Goal: Information Seeking & Learning: Understand process/instructions

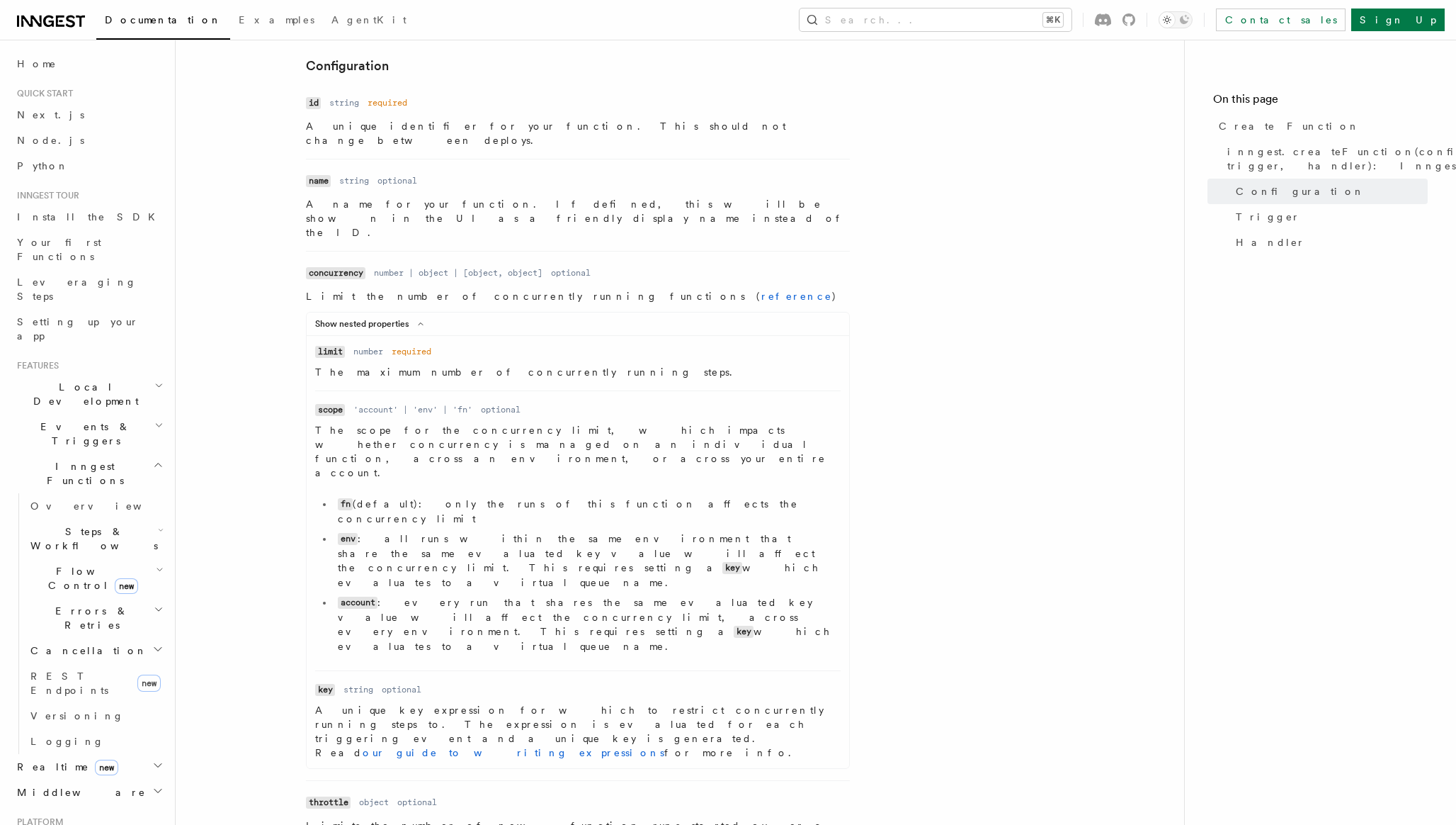
click at [751, 403] on dl "Name scope Type 'account' | 'env' | 'fn' Required optional Description The scop…" at bounding box center [578, 531] width 526 height 257
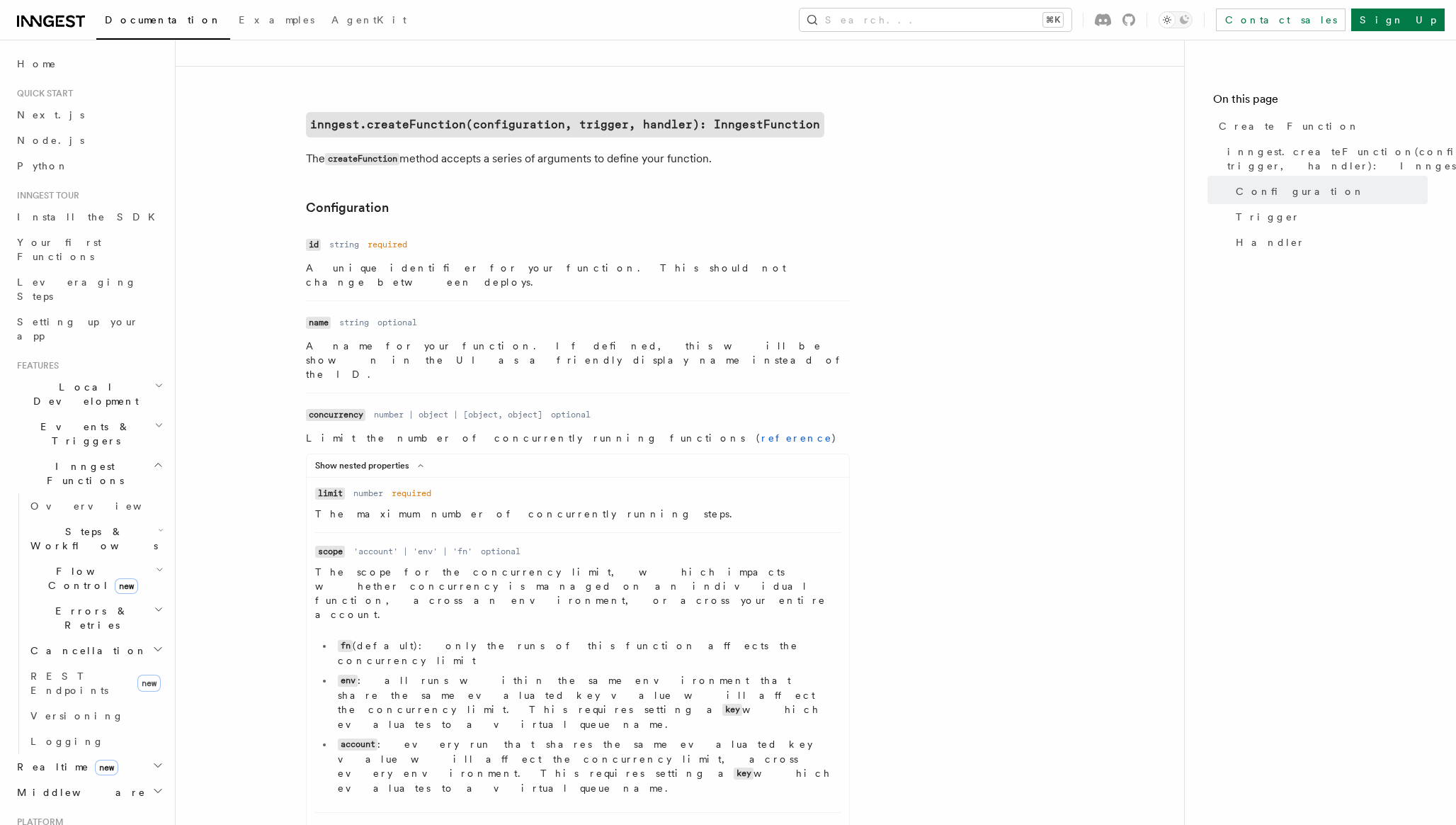
scroll to position [285, 0]
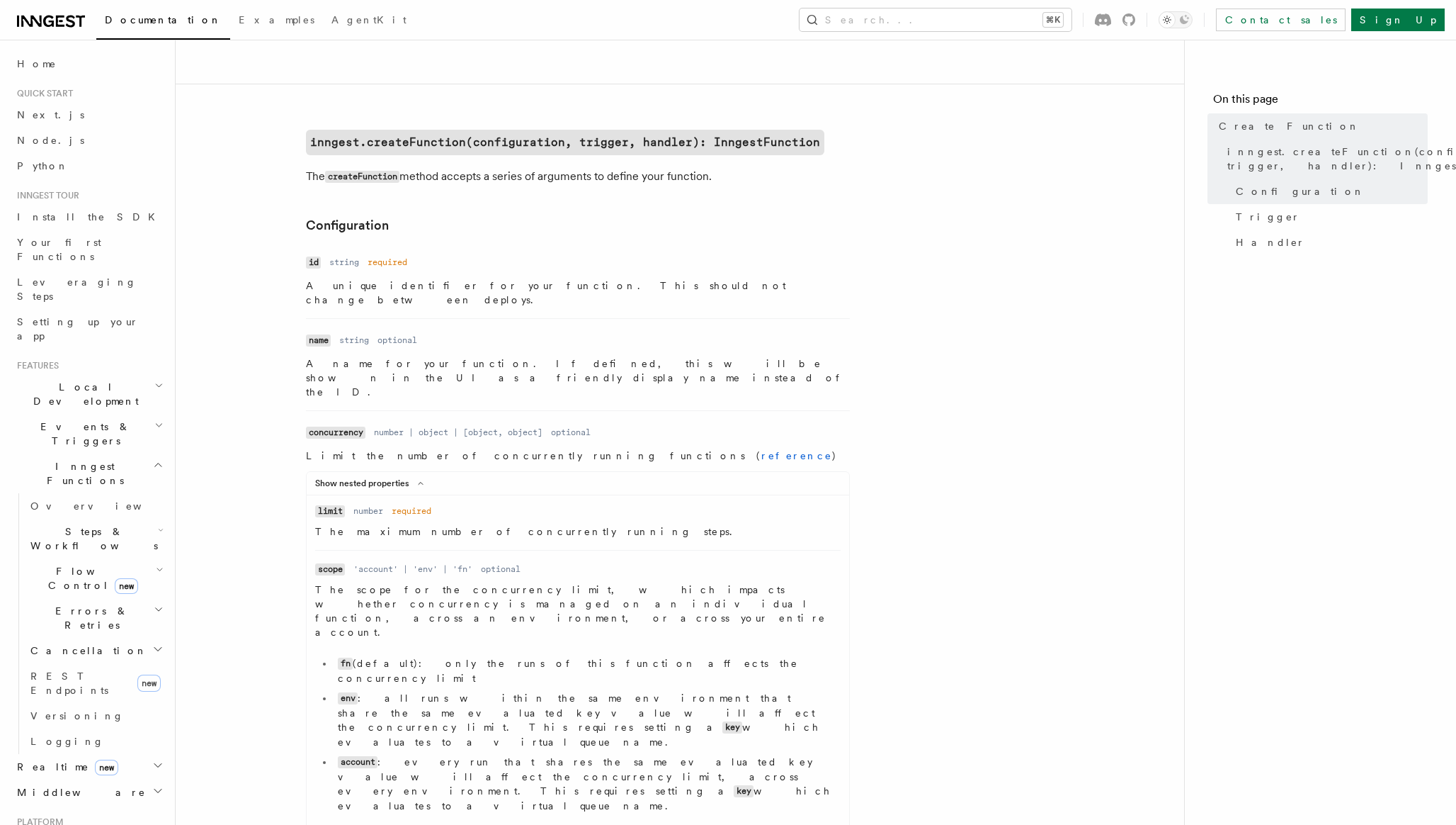
click at [100, 413] on h2 "Events & Triggers" at bounding box center [88, 433] width 155 height 39
click at [75, 454] on link "Overview" at bounding box center [95, 466] width 141 height 26
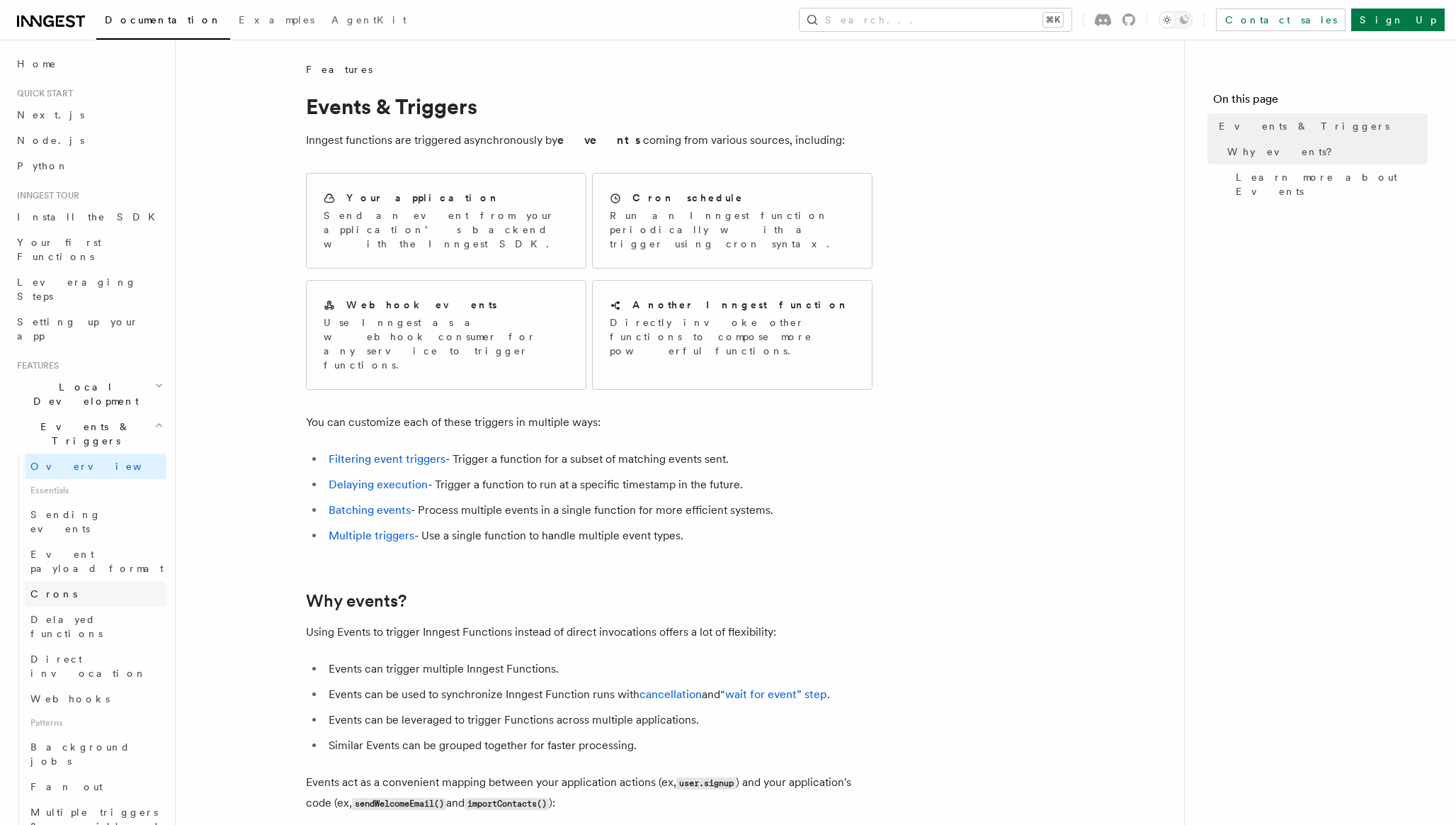
click at [68, 581] on link "Crons" at bounding box center [95, 593] width 141 height 26
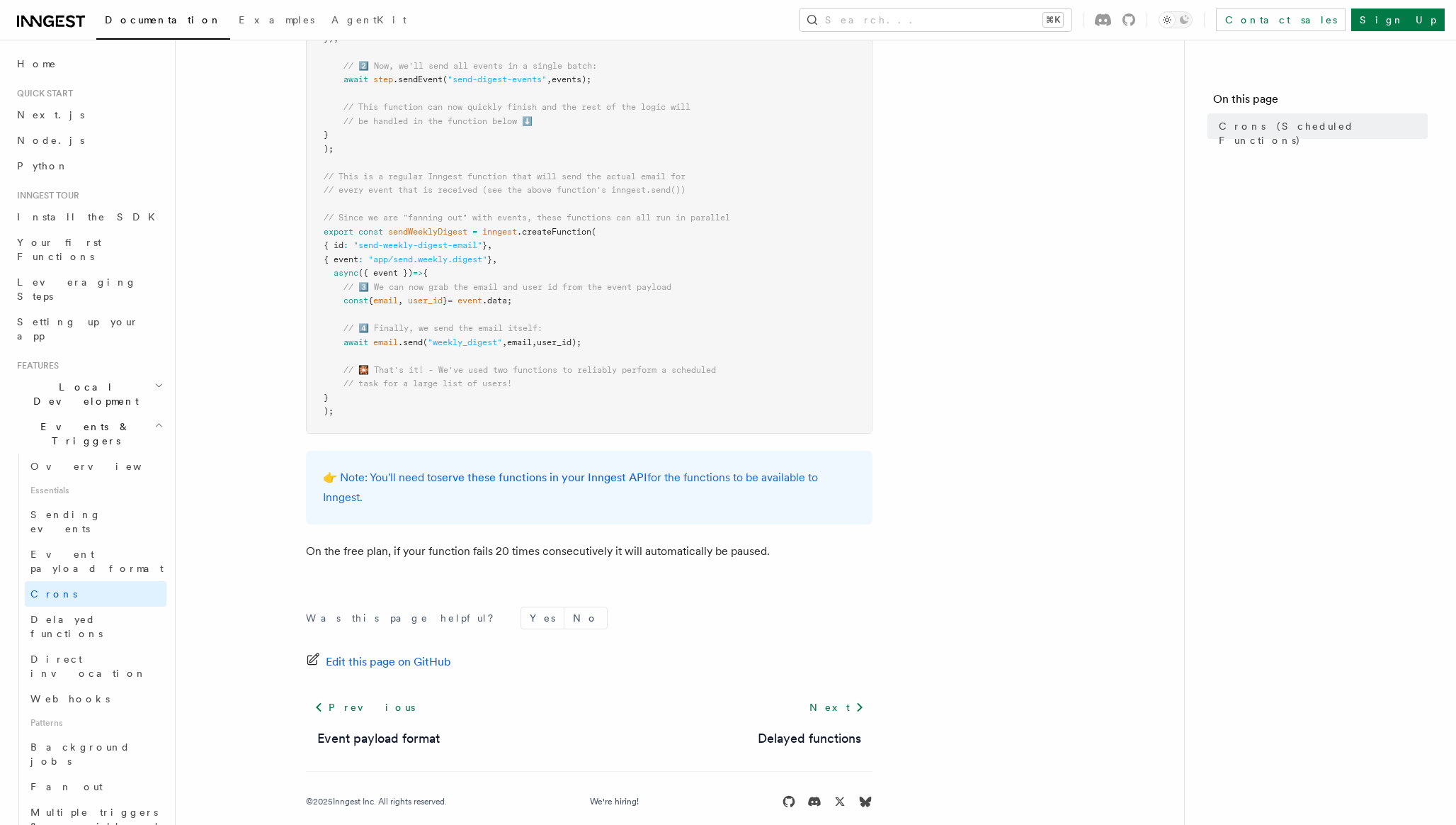
scroll to position [730, 0]
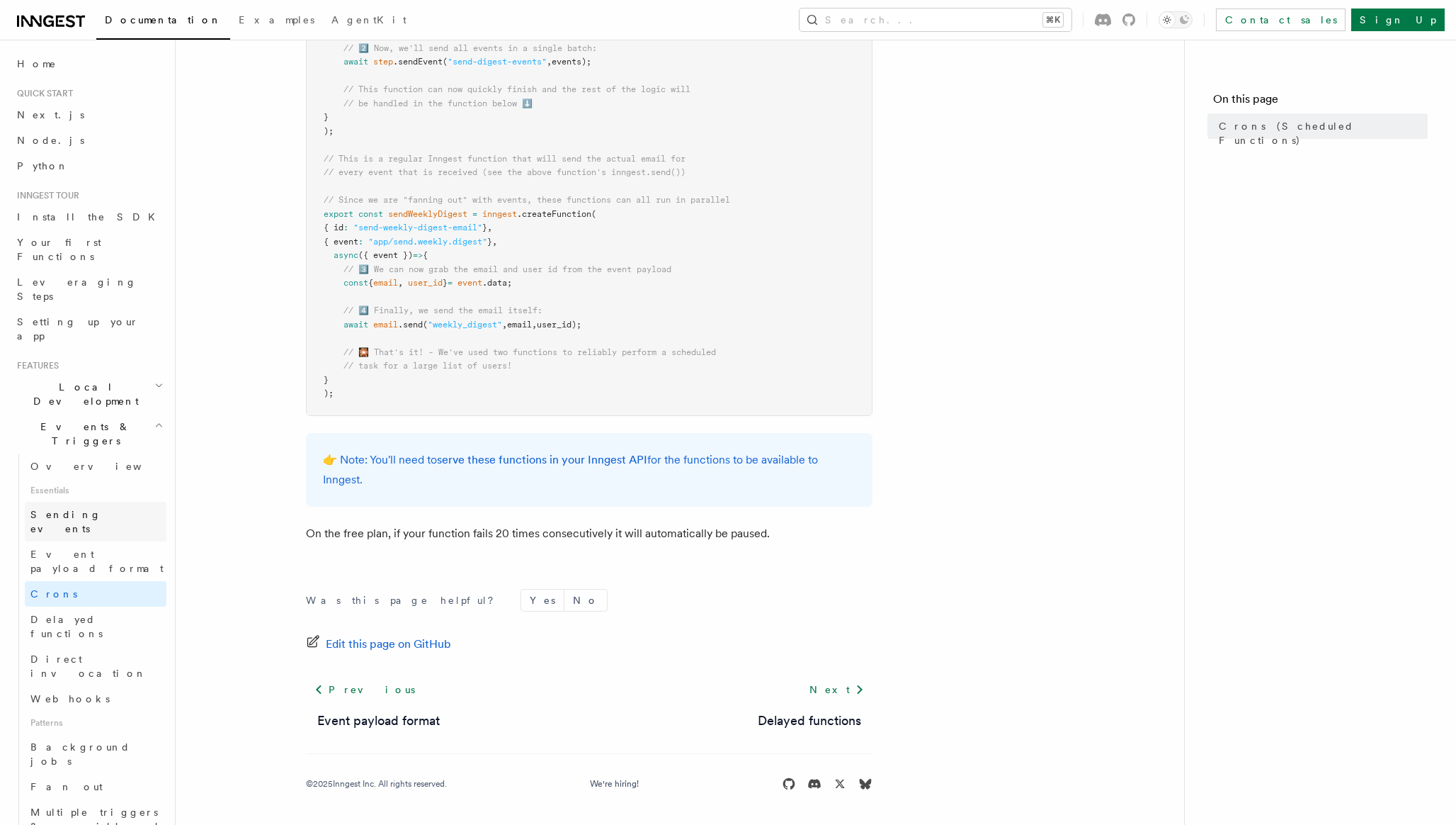
click at [110, 502] on link "Sending events" at bounding box center [95, 521] width 141 height 39
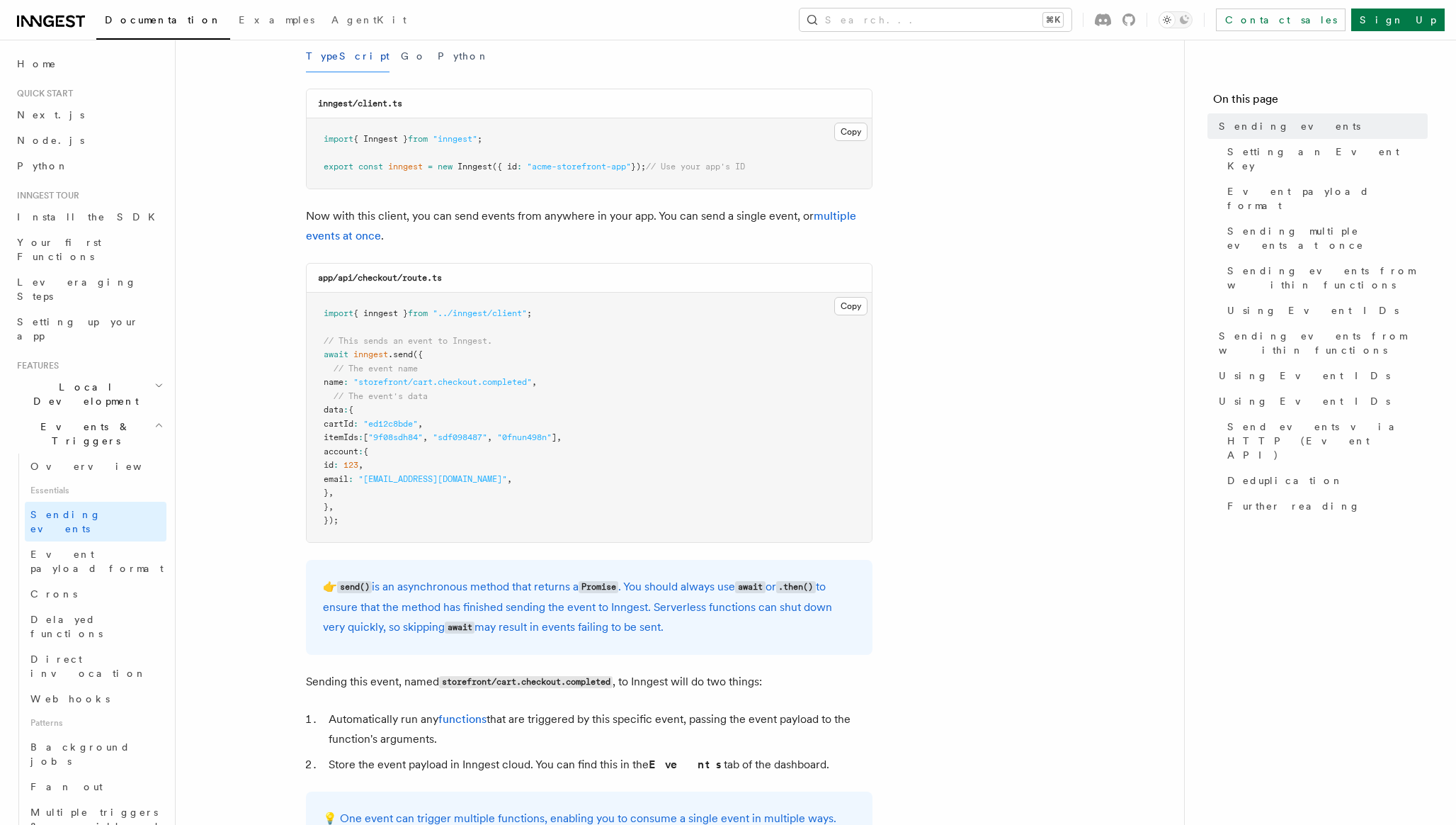
scroll to position [204, 0]
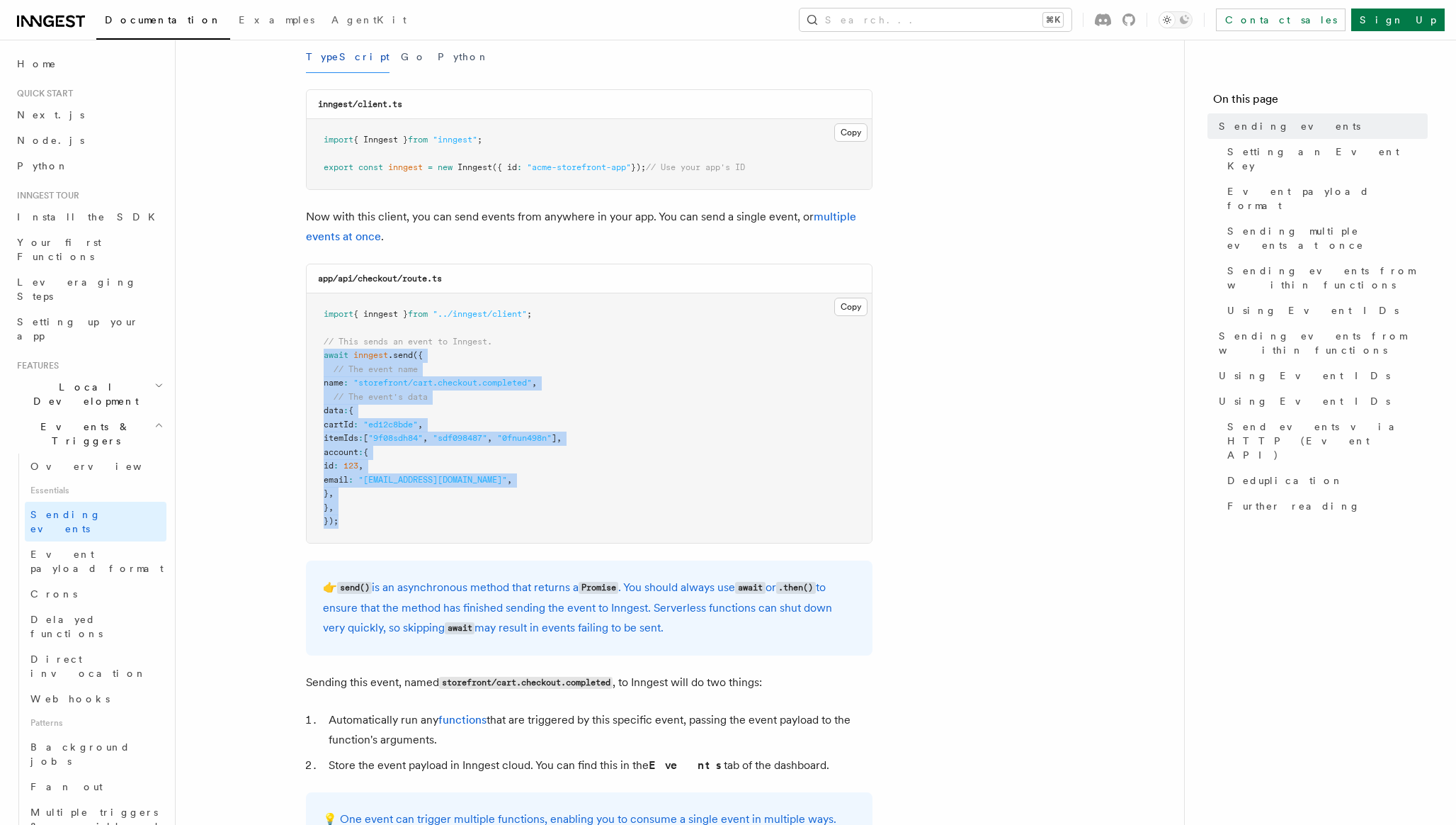
drag, startPoint x: 325, startPoint y: 359, endPoint x: 404, endPoint y: 517, distance: 176.6
click at [404, 517] on pre "import { inngest } from "../inngest/client" ; // This sends an event to Inngest…" at bounding box center [589, 417] width 565 height 249
copy code "await inngest .send ({ // The event name name : "storefront/cart.checkout.compl…"
